Goal: Task Accomplishment & Management: Use online tool/utility

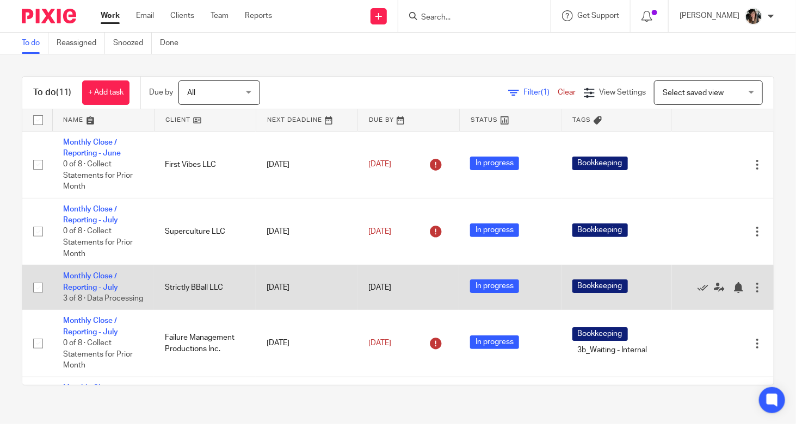
drag, startPoint x: 680, startPoint y: 308, endPoint x: 675, endPoint y: 312, distance: 6.5
click at [675, 310] on td "Edit task Delete" at bounding box center [723, 287] width 102 height 45
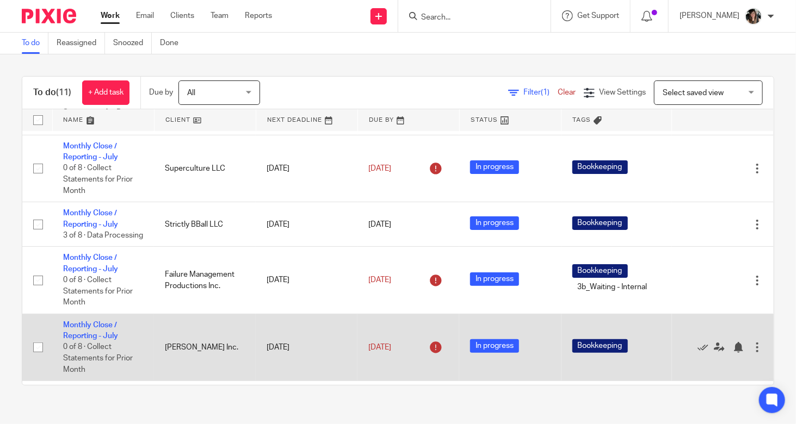
scroll to position [109, 0]
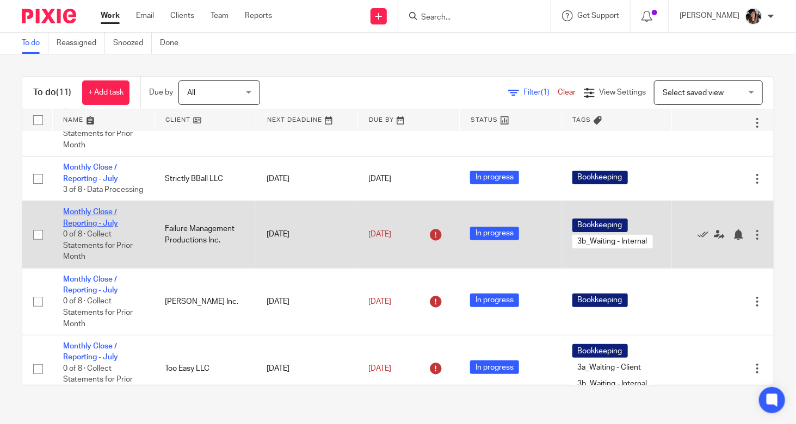
click at [96, 227] on link "Monthly Close / Reporting - July" at bounding box center [90, 217] width 55 height 18
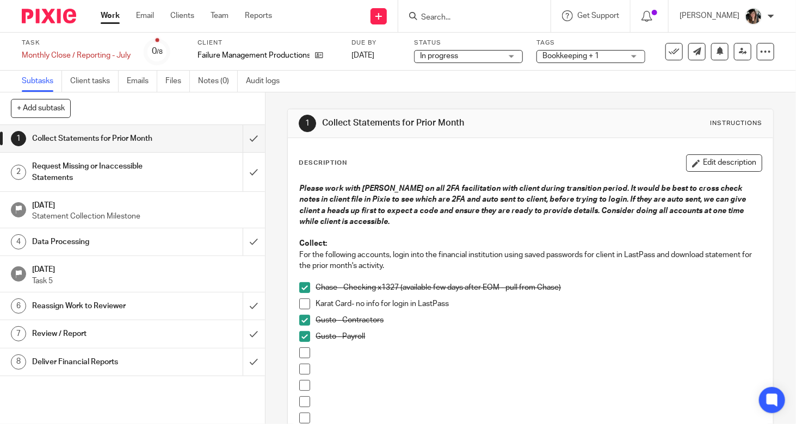
click at [145, 175] on h1 "Request Missing or Inaccessible Statements" at bounding box center [98, 172] width 133 height 28
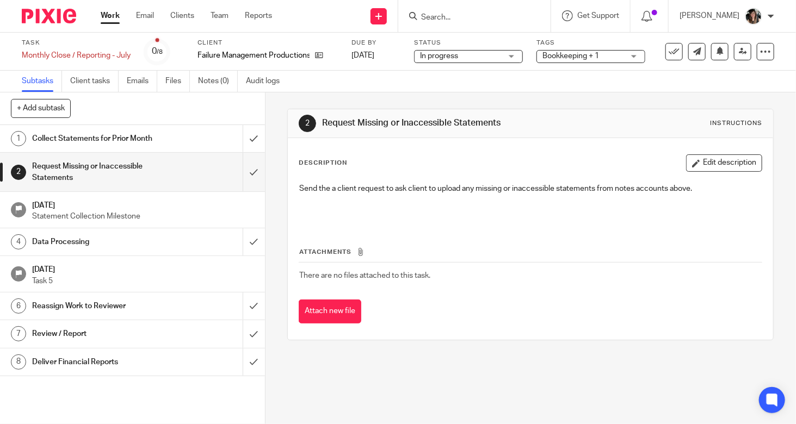
click at [162, 141] on div "Collect Statements for Prior Month" at bounding box center [132, 139] width 200 height 16
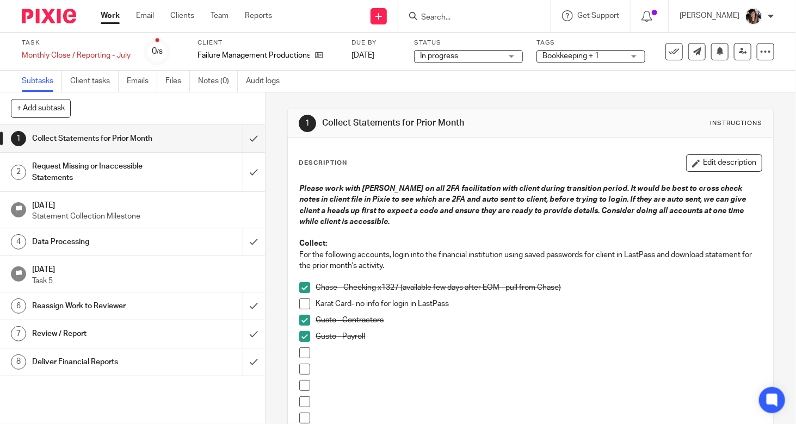
scroll to position [238, 0]
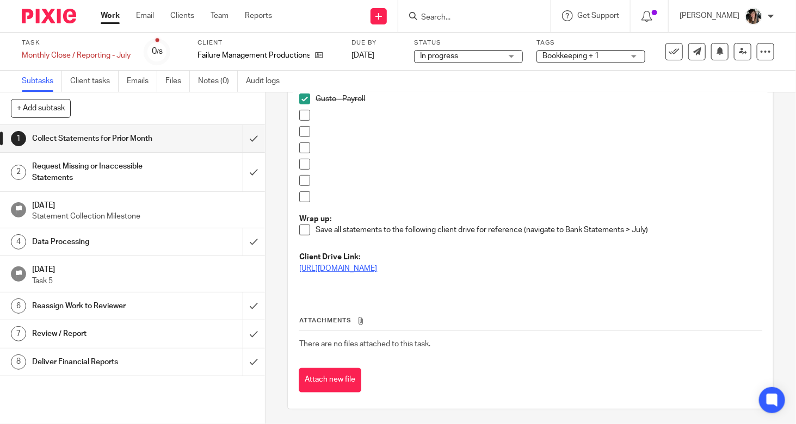
click at [377, 265] on link "https://drive.google.com/drive/folders/1j1PsXq56dwoYDKe1RzHUdF59t4bw1K_W?usp=dr…" at bounding box center [338, 269] width 78 height 8
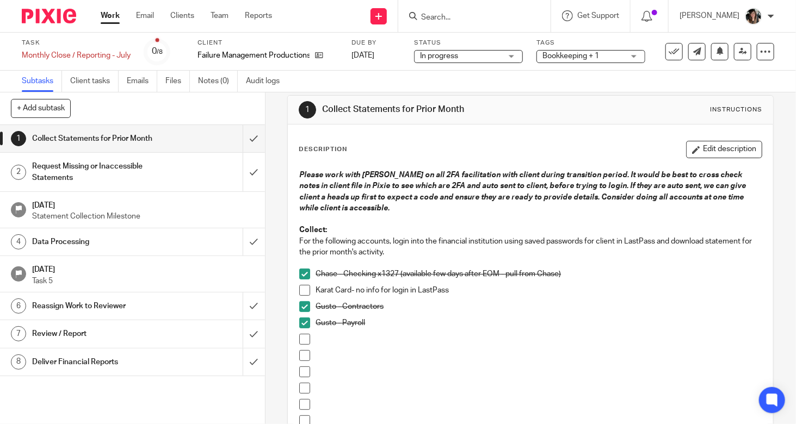
scroll to position [0, 0]
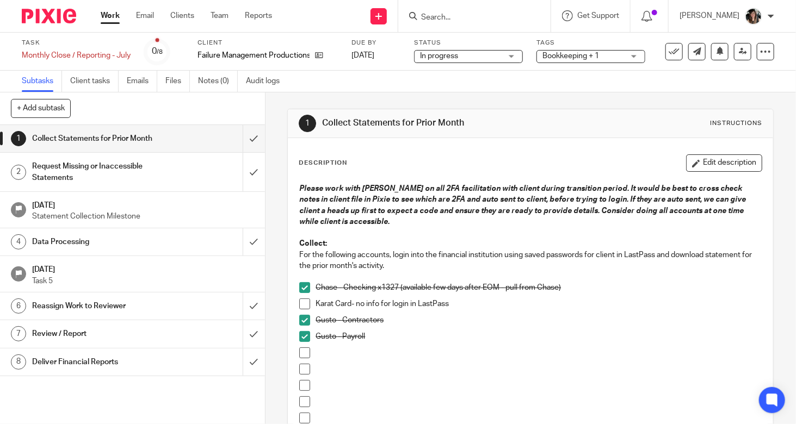
click at [111, 234] on h1 "Data Processing" at bounding box center [98, 242] width 133 height 16
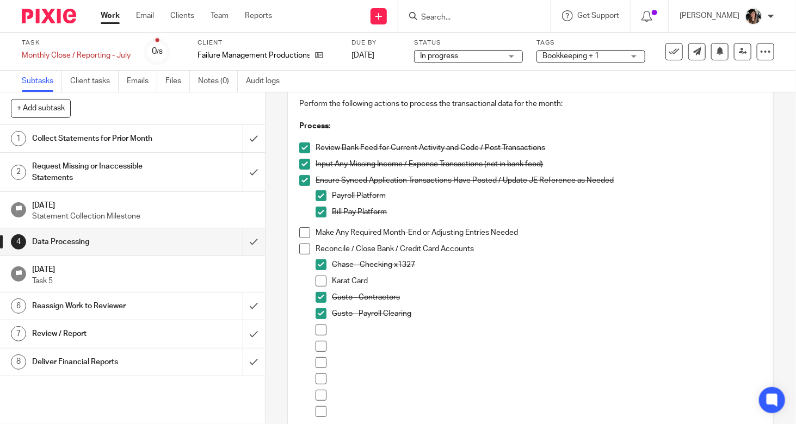
scroll to position [54, 0]
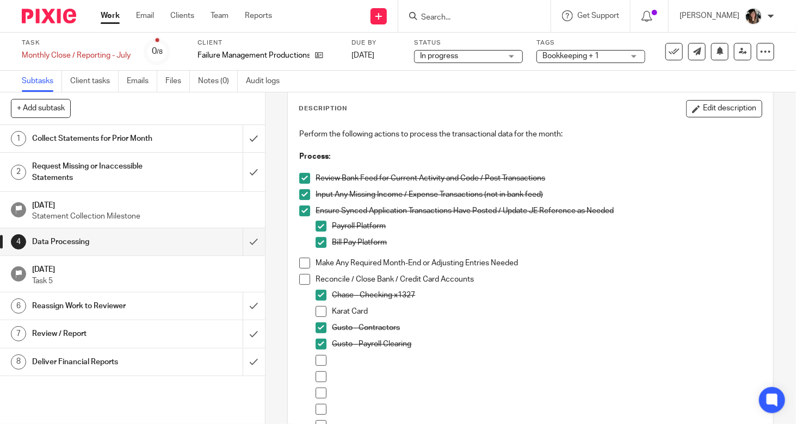
click at [319, 296] on span at bounding box center [320, 295] width 11 height 11
click at [111, 16] on link "Work" at bounding box center [110, 15] width 19 height 11
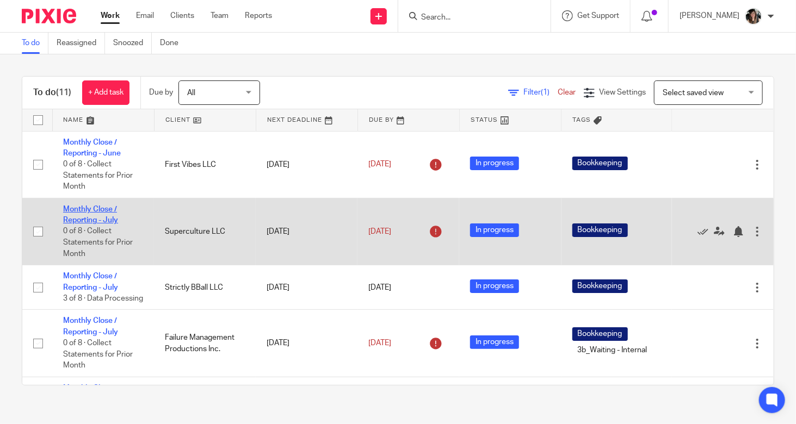
click at [86, 221] on link "Monthly Close / Reporting - July" at bounding box center [90, 215] width 55 height 18
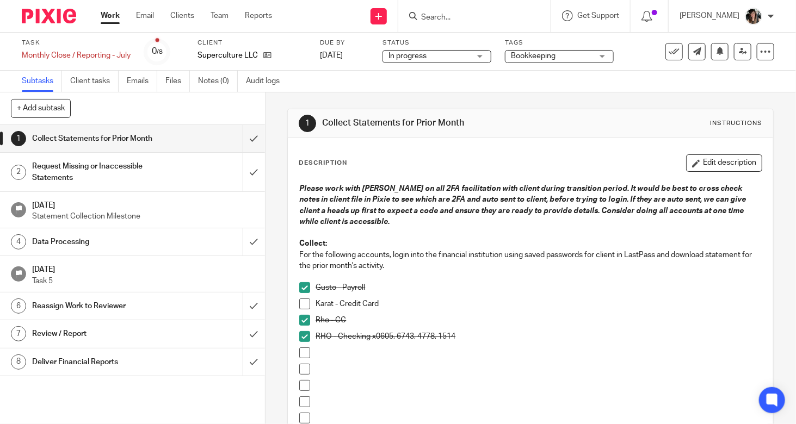
click at [111, 240] on h1 "Data Processing" at bounding box center [98, 242] width 133 height 16
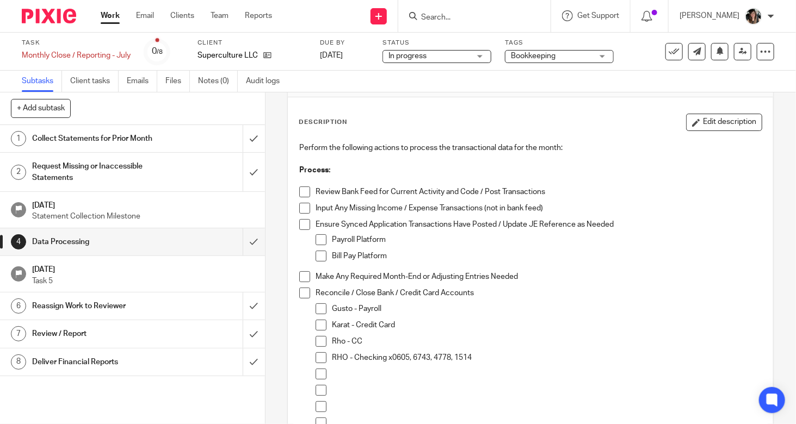
scroll to position [54, 0]
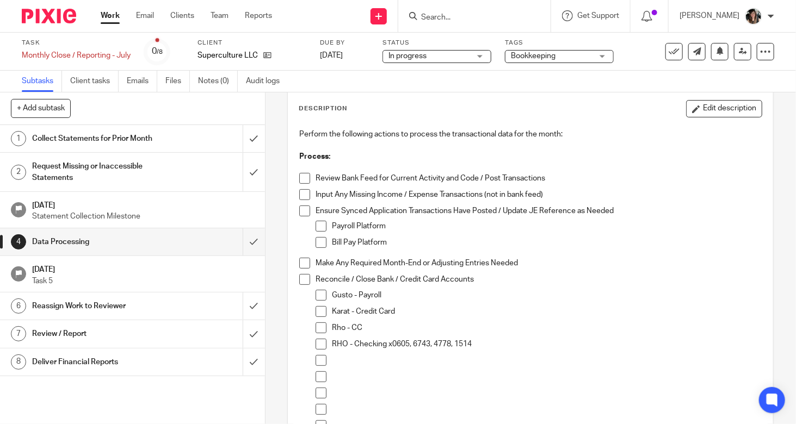
click at [138, 140] on h1 "Collect Statements for Prior Month" at bounding box center [98, 139] width 133 height 16
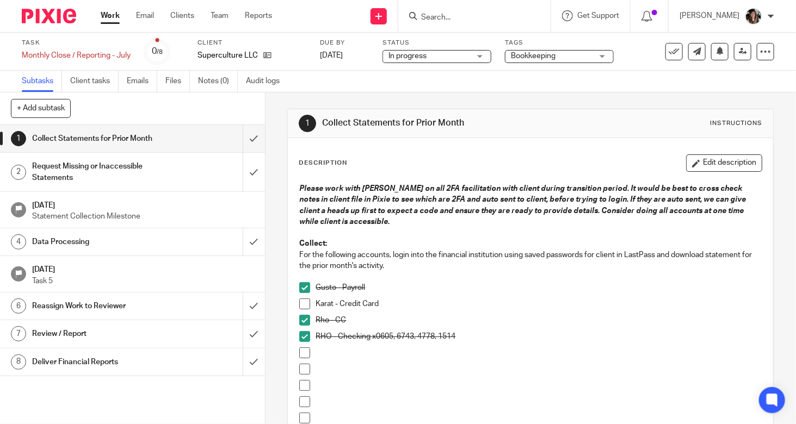
scroll to position [163, 0]
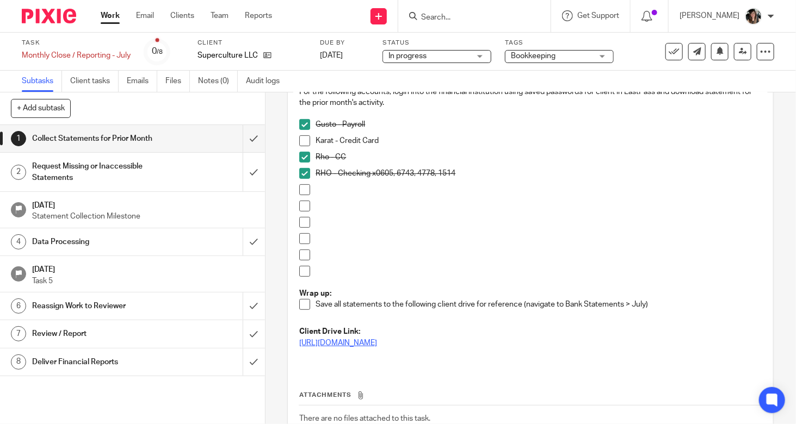
click at [377, 344] on link "https://drive.google.com/drive/folders/1BMIdqGPymf9DFRYp7AQPqFuZ63q08nRg" at bounding box center [338, 343] width 78 height 8
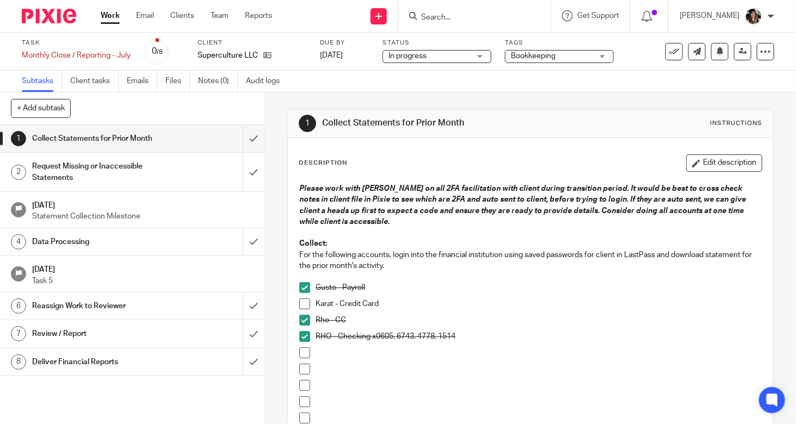
click at [113, 17] on link "Work" at bounding box center [110, 15] width 19 height 11
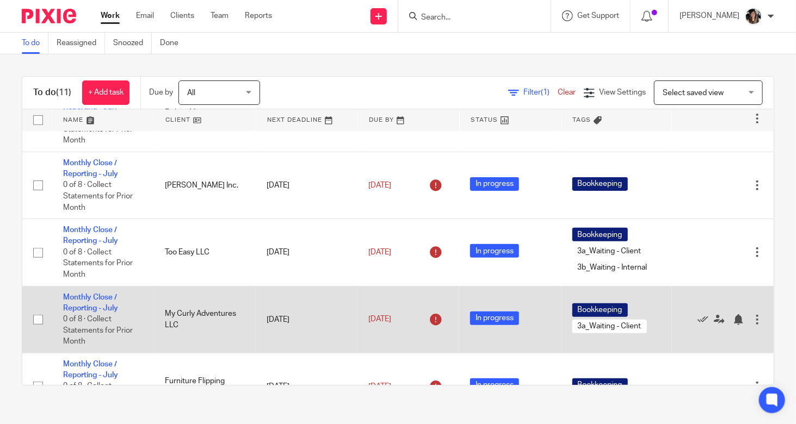
scroll to position [203, 0]
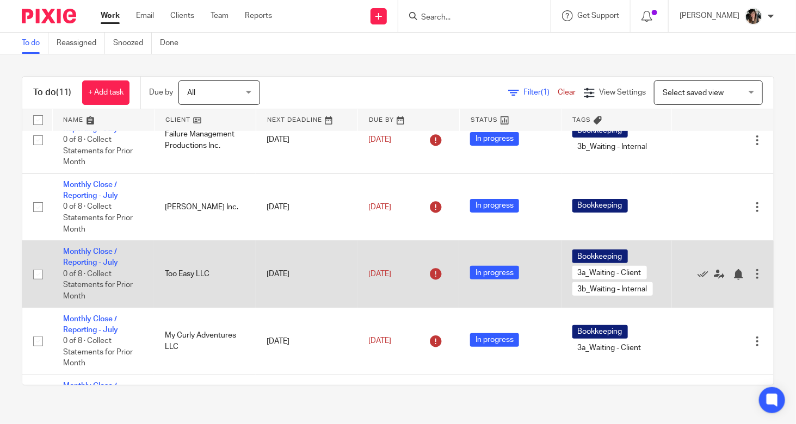
click at [81, 268] on td "Monthly Close / Reporting - July 0 of 8 · Collect Statements for Prior Month" at bounding box center [103, 274] width 102 height 67
click at [92, 279] on td "Monthly Close / Reporting - July 0 of 8 · Collect Statements for Prior Month" at bounding box center [103, 274] width 102 height 67
click at [92, 266] on link "Monthly Close / Reporting - July" at bounding box center [90, 257] width 55 height 18
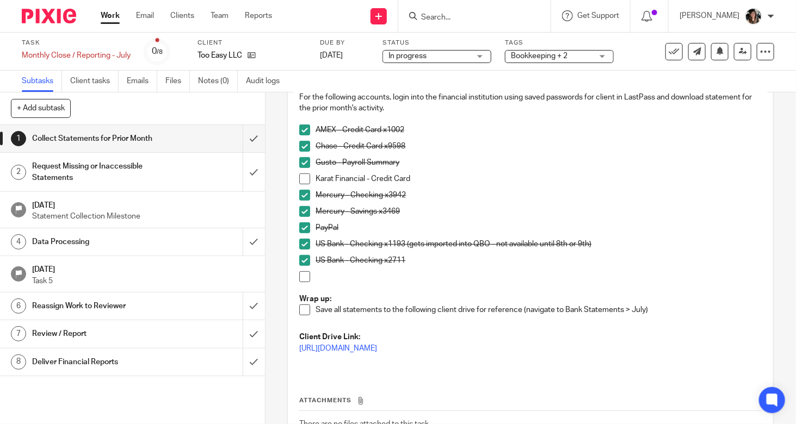
scroll to position [238, 0]
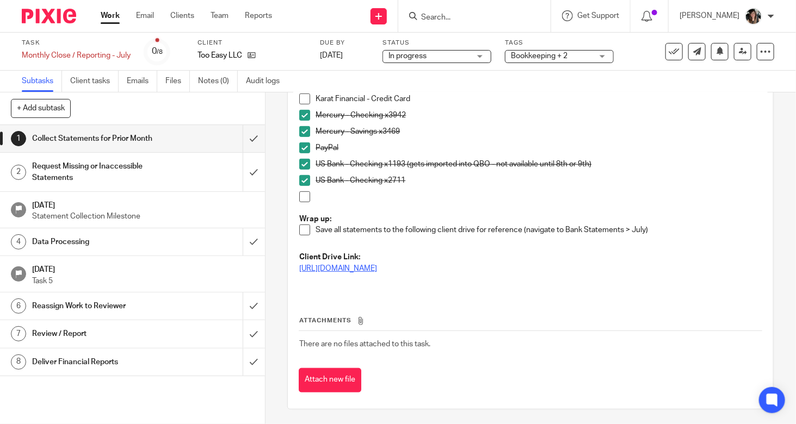
click at [377, 271] on link "[URL][DOMAIN_NAME]" at bounding box center [338, 269] width 78 height 8
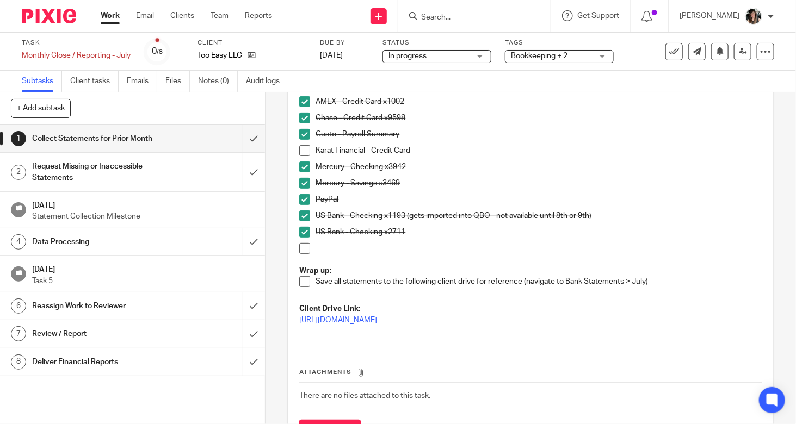
scroll to position [129, 0]
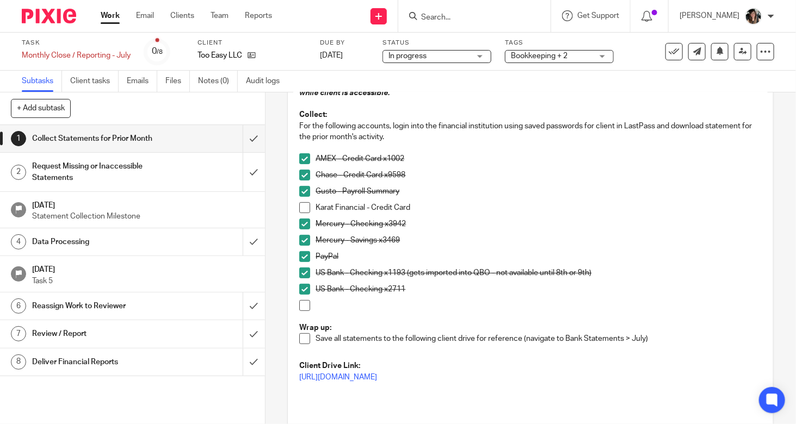
click at [175, 228] on link "4 Data Processing" at bounding box center [121, 241] width 243 height 27
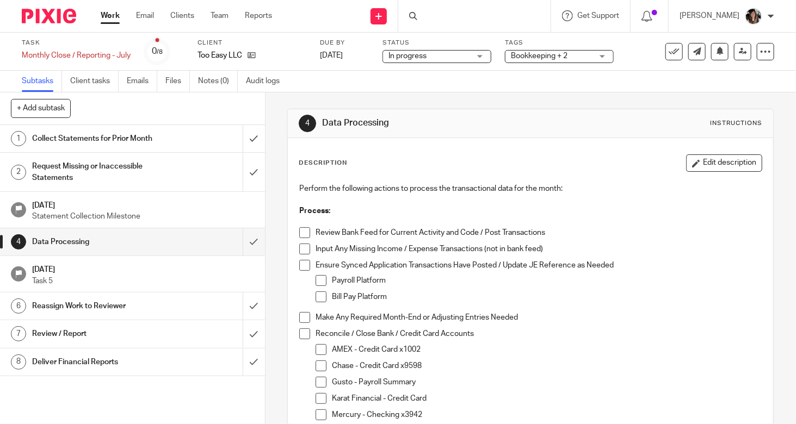
scroll to position [109, 0]
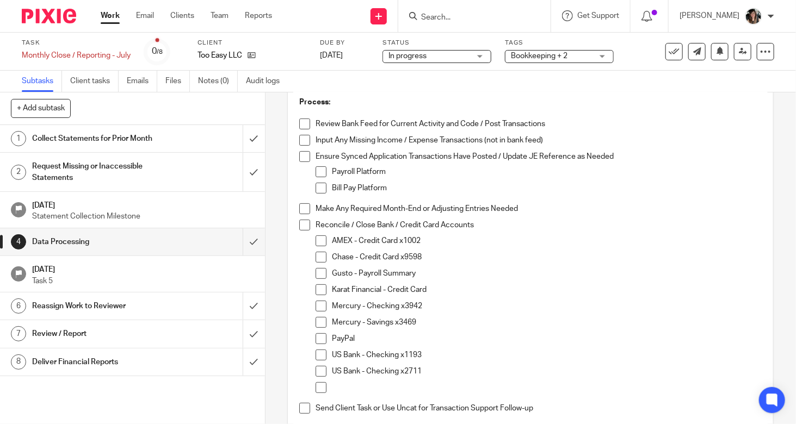
click at [315, 353] on span at bounding box center [320, 355] width 11 height 11
click at [146, 15] on link "Email" at bounding box center [145, 15] width 18 height 11
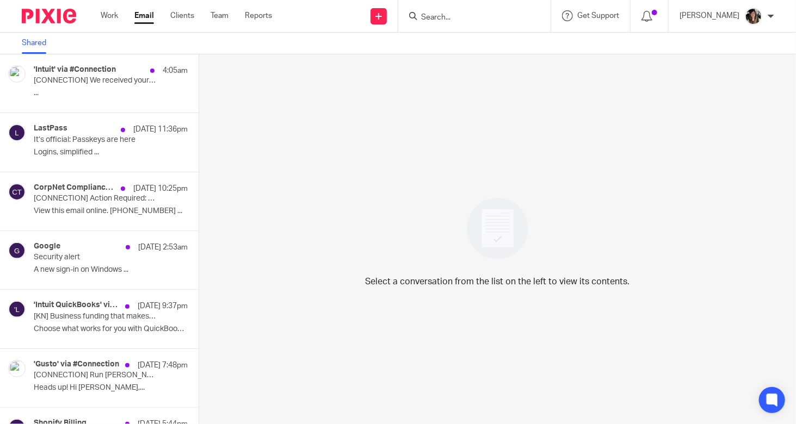
click at [66, 41] on div "Shared" at bounding box center [36, 43] width 73 height 21
click at [66, 42] on div "Shared" at bounding box center [36, 43] width 73 height 21
click at [109, 13] on link "Work" at bounding box center [109, 15] width 17 height 11
